Goal: Transaction & Acquisition: Purchase product/service

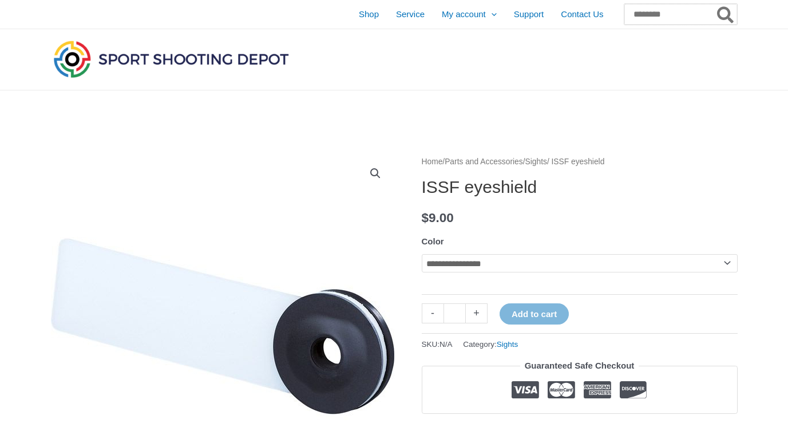
click at [641, 18] on input "Search for:" at bounding box center [680, 14] width 113 height 21
type input "*"
type input "*******"
click at [715, 4] on button "Search" at bounding box center [726, 14] width 22 height 21
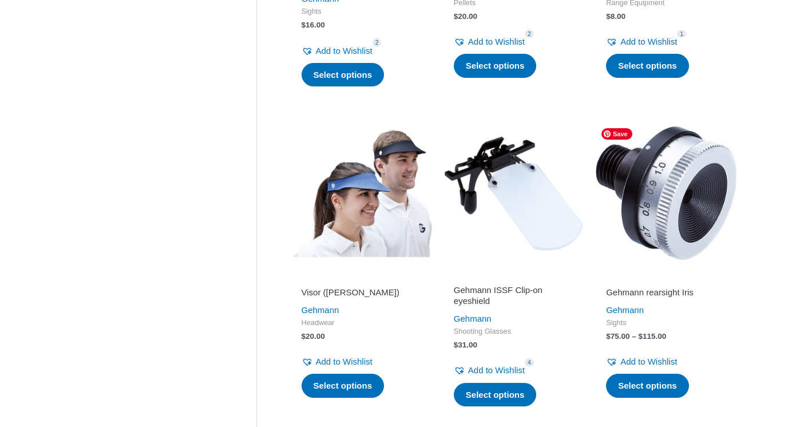
scroll to position [844, 0]
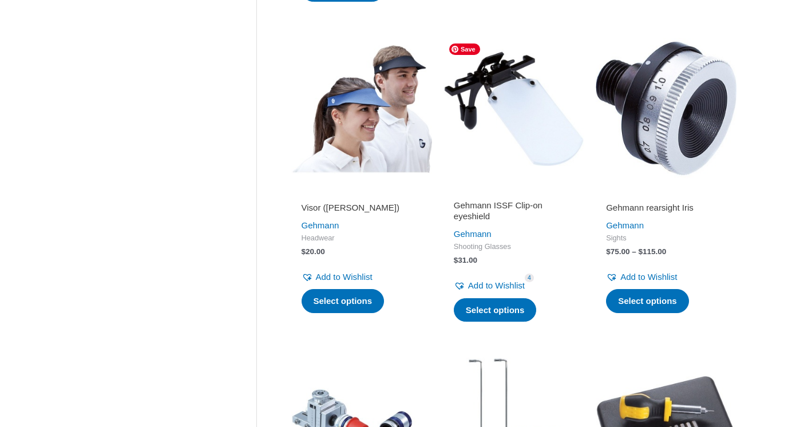
click at [538, 152] on img at bounding box center [513, 108] width 141 height 141
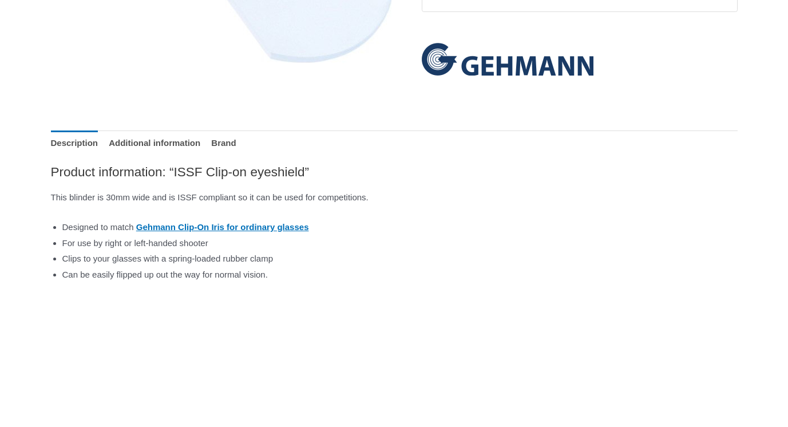
scroll to position [408, 0]
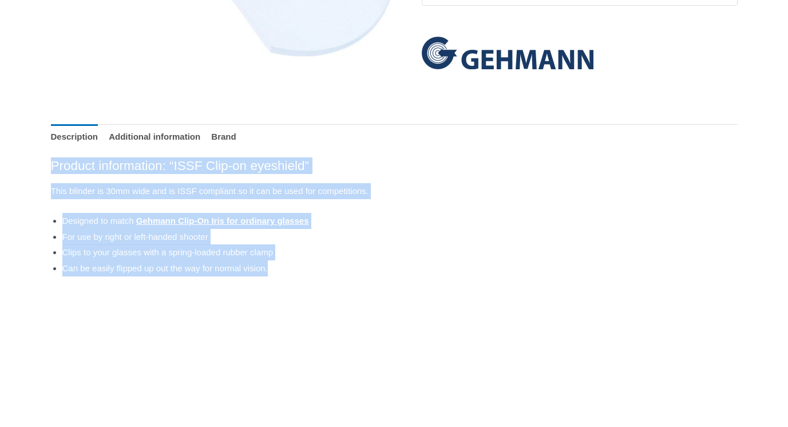
drag, startPoint x: 53, startPoint y: 165, endPoint x: 337, endPoint y: 261, distance: 299.5
click at [337, 261] on div "Product information: “ISSF Clip-on eyeshield” This blinder is 30mm wide and is …" at bounding box center [394, 216] width 687 height 119
copy div "Product information: “ISSF Clip-on eyeshield” This blinder is 30mm wide and is …"
click at [197, 128] on link "Additional information" at bounding box center [155, 136] width 92 height 25
